Goal: Navigation & Orientation: Find specific page/section

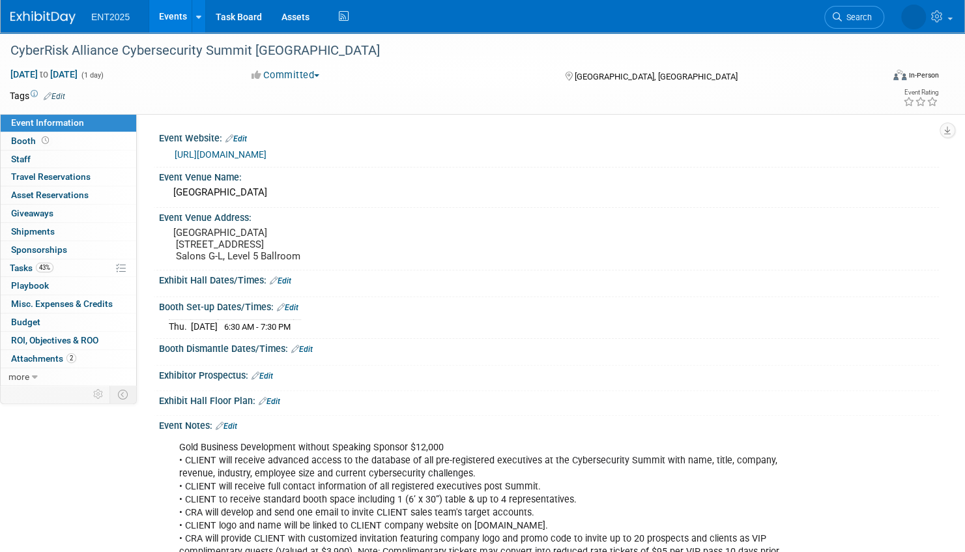
click at [173, 17] on link "Events" at bounding box center [173, 16] width 48 height 33
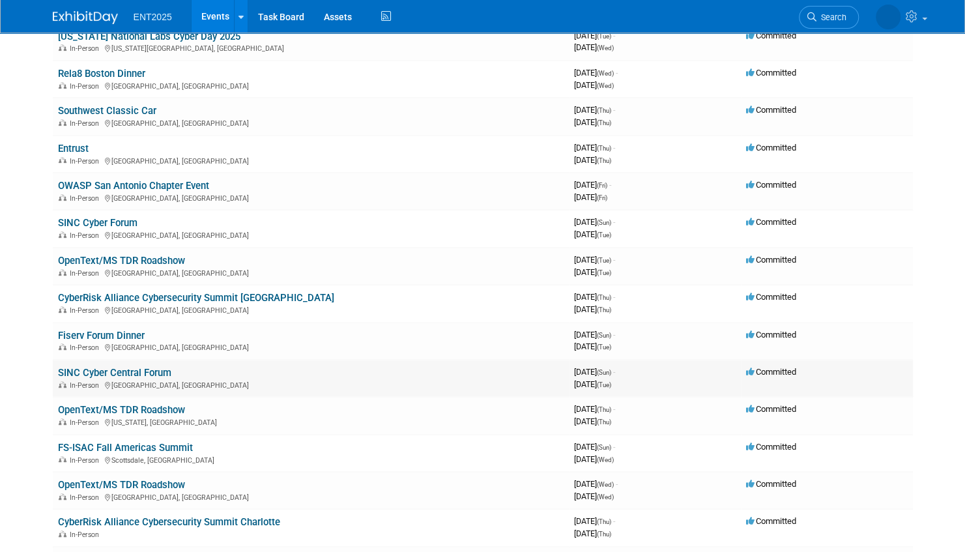
scroll to position [196, 0]
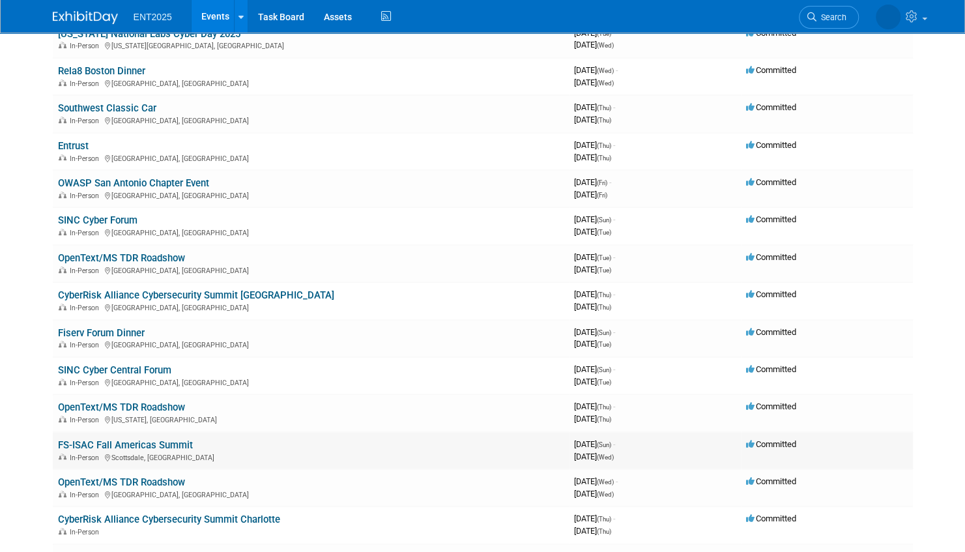
click at [140, 443] on link "FS-ISAC Fall Americas Summit" at bounding box center [125, 445] width 135 height 12
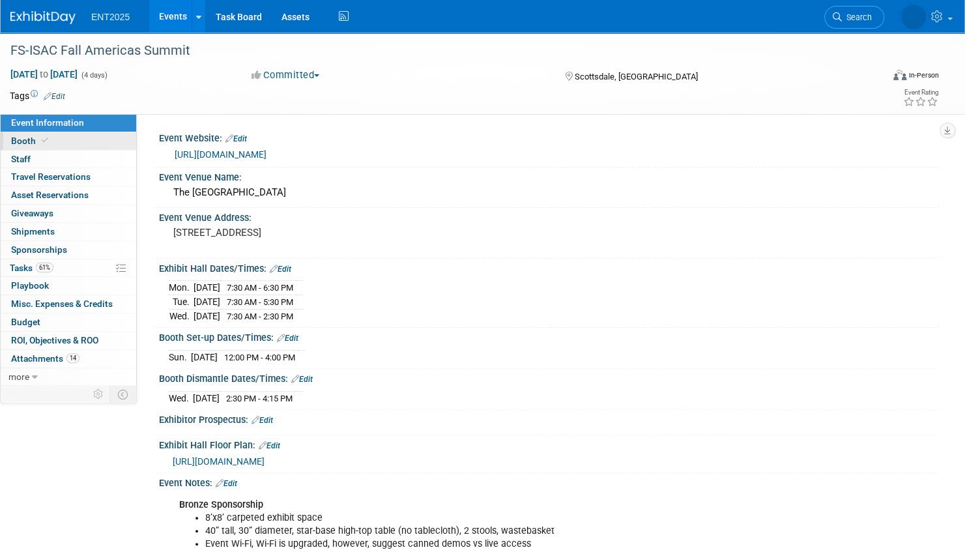
click at [89, 142] on link "Booth" at bounding box center [69, 141] width 136 height 18
